Goal: Use online tool/utility: Utilize a website feature to perform a specific function

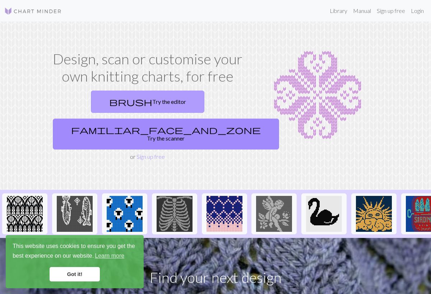
click at [133, 105] on link "brush Try the editor" at bounding box center [148, 102] width 114 height 22
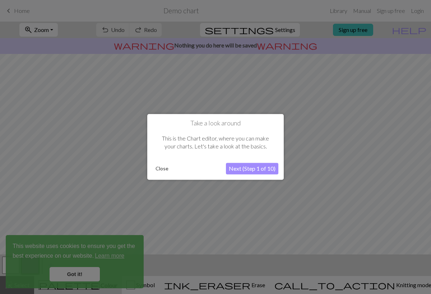
click at [156, 166] on button "Close" at bounding box center [162, 169] width 19 height 11
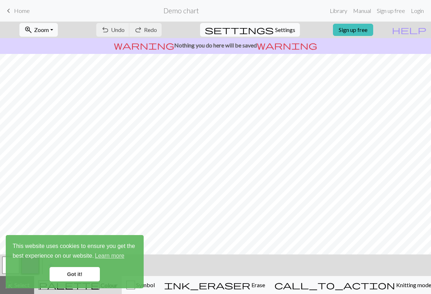
click at [282, 27] on span "Settings" at bounding box center [285, 30] width 20 height 9
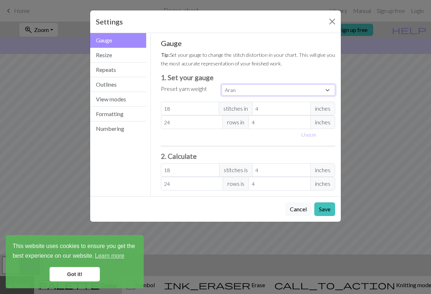
click at [244, 88] on select "Custom Square Lace Light Fingering Fingering Sport Double knit Worsted Aran Bul…" at bounding box center [279, 89] width 114 height 11
click at [245, 89] on select "Custom Square Lace Light Fingering Fingering Sport Double knit Worsted Aran Bul…" at bounding box center [279, 89] width 114 height 11
select select "sport"
click at [222, 84] on select "Custom Square Lace Light Fingering Fingering Sport Double knit Worsted Aran Bul…" at bounding box center [279, 89] width 114 height 11
type input "24"
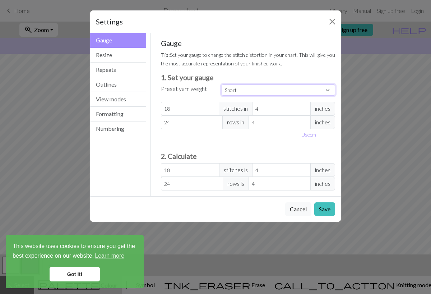
type input "34"
type input "24"
type input "34"
click at [236, 89] on select "Custom Square Lace Light Fingering Fingering Sport Double knit Worsted Aran Bul…" at bounding box center [279, 89] width 114 height 11
select select "fingering"
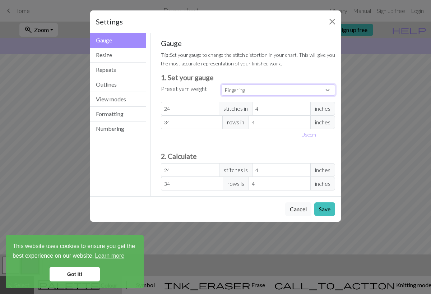
click at [222, 84] on select "Custom Square Lace Light Fingering Fingering Sport Double knit Worsted Aran Bul…" at bounding box center [279, 89] width 114 height 11
type input "28"
type input "36"
type input "28"
type input "36"
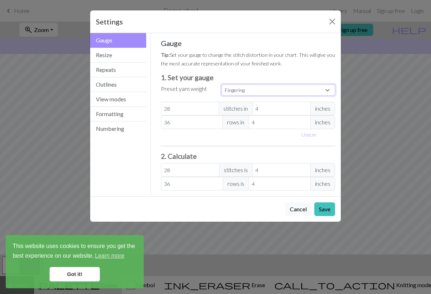
click at [237, 87] on select "Custom Square Lace Light Fingering Fingering Sport Double knit Worsted Aran Bul…" at bounding box center [279, 89] width 114 height 11
select select "lightfingering"
click at [222, 84] on select "Custom Square Lace Light Fingering Fingering Sport Double knit Worsted Aran Bul…" at bounding box center [279, 89] width 114 height 11
type input "32"
type input "38"
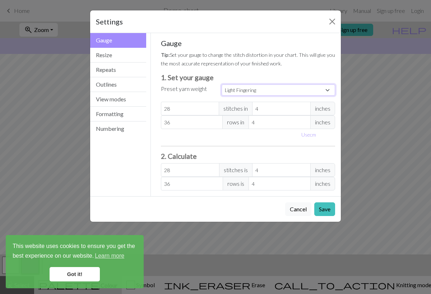
type input "32"
type input "38"
click at [236, 88] on select "Custom Square Lace Light Fingering Fingering Sport Double knit Worsted Aran Bul…" at bounding box center [279, 89] width 114 height 11
select select "lace"
click at [222, 84] on select "Custom Square Lace Light Fingering Fingering Sport Double knit Worsted Aran Bul…" at bounding box center [279, 89] width 114 height 11
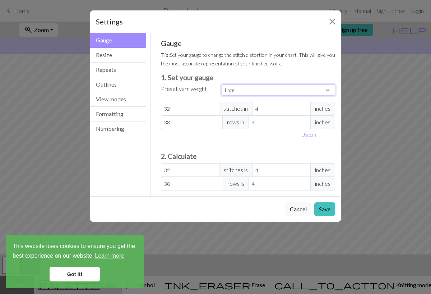
type input "40"
click at [236, 86] on select "Custom Square Lace Light Fingering Fingering Sport Double knit Worsted Aran Bul…" at bounding box center [279, 89] width 114 height 11
select select "custom"
click at [222, 84] on select "Custom Square Lace Light Fingering Fingering Sport Double knit Worsted Aran Bul…" at bounding box center [279, 89] width 114 height 11
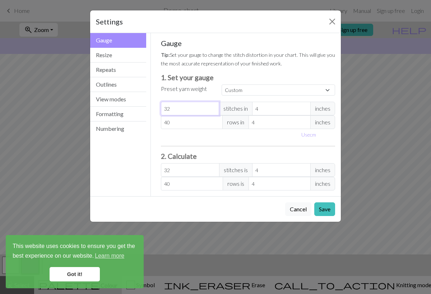
drag, startPoint x: 179, startPoint y: 110, endPoint x: 157, endPoint y: 109, distance: 21.9
click at [157, 109] on div "Gauge Tip: Set your gauge to change the stitch distortion in your chart. This w…" at bounding box center [248, 114] width 186 height 163
click at [277, 112] on input "4" at bounding box center [281, 109] width 59 height 14
drag, startPoint x: 277, startPoint y: 112, endPoint x: 247, endPoint y: 110, distance: 30.3
click at [247, 110] on div "32 stitches in 4 inches" at bounding box center [248, 109] width 175 height 14
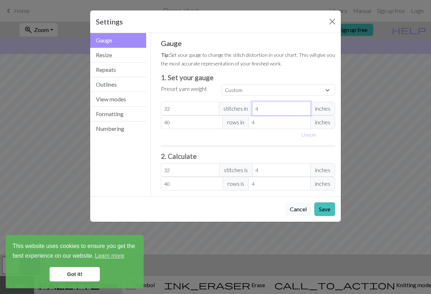
type input "1"
type input "128"
type input "1"
drag, startPoint x: 192, startPoint y: 107, endPoint x: 157, endPoint y: 107, distance: 35.2
click at [157, 107] on div "Gauge Tip: Set your gauge to change the stitch distortion in your chart. This w…" at bounding box center [248, 114] width 186 height 163
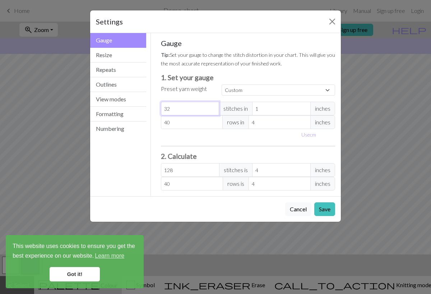
type input "1"
type input "4"
type input "12"
type input "48"
type input "12"
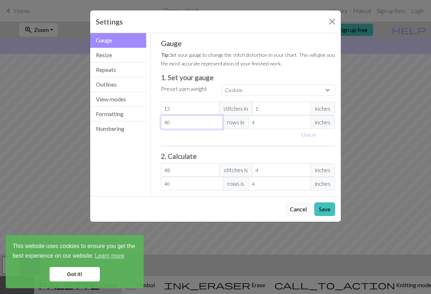
type input "1"
type input "19"
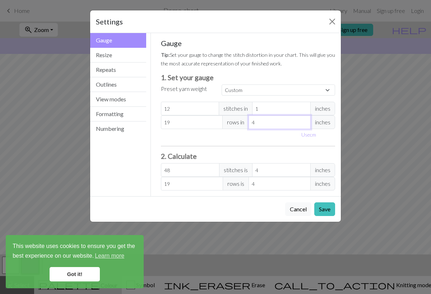
type input "1"
type input "76"
type input "1"
click at [100, 54] on button "Resize" at bounding box center [118, 55] width 56 height 15
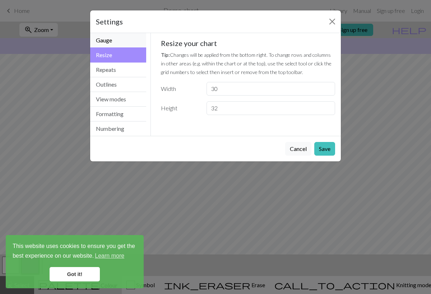
click at [107, 42] on button "Gauge" at bounding box center [118, 40] width 56 height 15
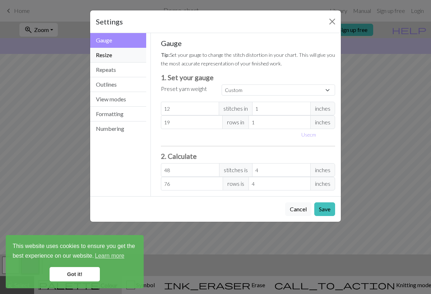
click at [117, 59] on button "Resize" at bounding box center [118, 55] width 56 height 15
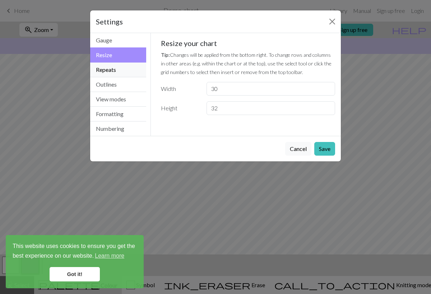
click at [116, 68] on button "Repeats" at bounding box center [118, 70] width 56 height 15
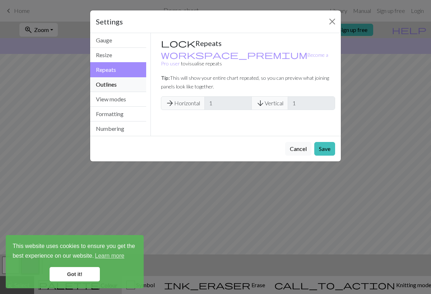
click at [116, 86] on button "Outlines" at bounding box center [118, 84] width 56 height 15
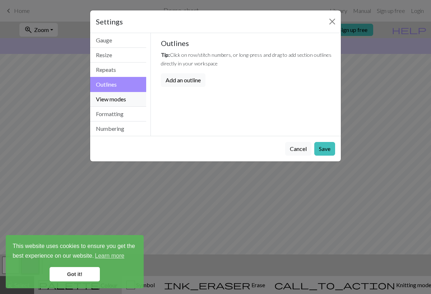
click at [117, 95] on button "View modes" at bounding box center [118, 99] width 56 height 15
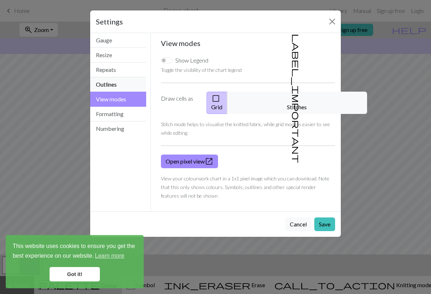
click at [118, 84] on button "Outlines" at bounding box center [118, 84] width 56 height 15
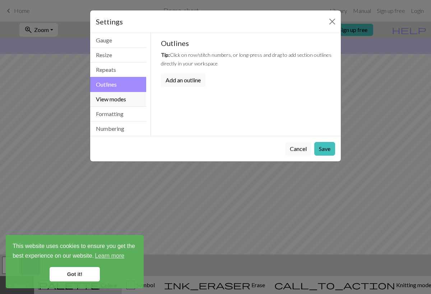
click at [121, 102] on button "View modes" at bounding box center [118, 99] width 56 height 15
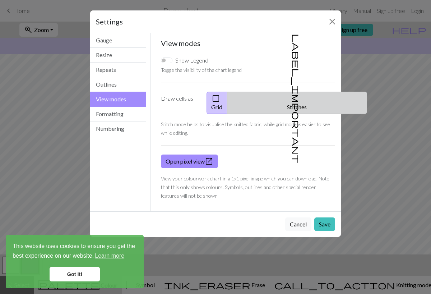
click at [305, 94] on button "label_important Stitches" at bounding box center [297, 103] width 140 height 22
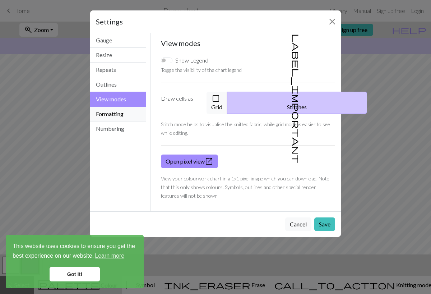
click at [137, 116] on button "Formatting" at bounding box center [118, 114] width 56 height 15
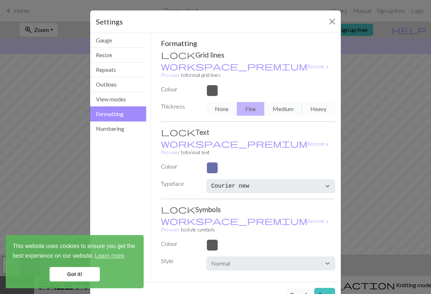
click at [283, 102] on div "None Fine Medium Heavy" at bounding box center [270, 109] width 137 height 14
click at [276, 102] on div "None Fine Medium Heavy" at bounding box center [270, 109] width 137 height 14
click at [105, 124] on button "Numbering" at bounding box center [118, 128] width 56 height 14
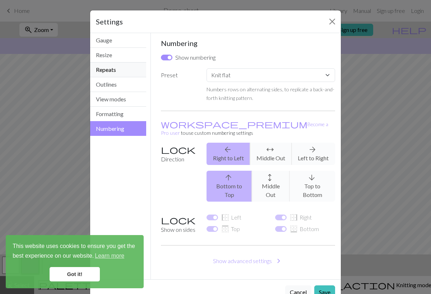
click at [110, 72] on button "Repeats" at bounding box center [118, 70] width 56 height 15
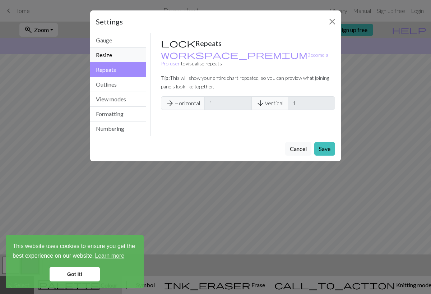
click at [108, 57] on button "Resize" at bounding box center [118, 55] width 56 height 15
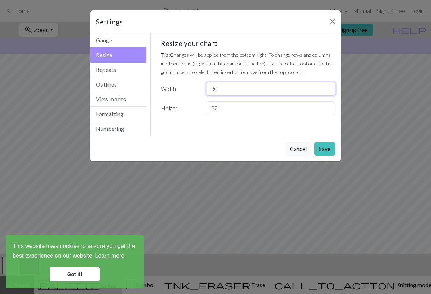
click at [221, 90] on input "30" at bounding box center [271, 89] width 129 height 14
type input "300"
click at [326, 149] on button "Save" at bounding box center [324, 149] width 21 height 14
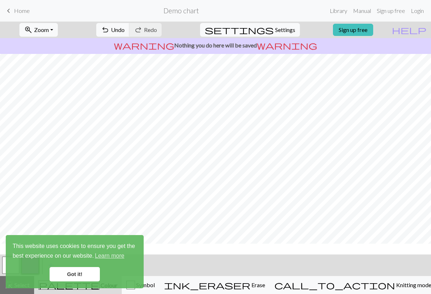
scroll to position [461, 0]
